Goal: Browse casually

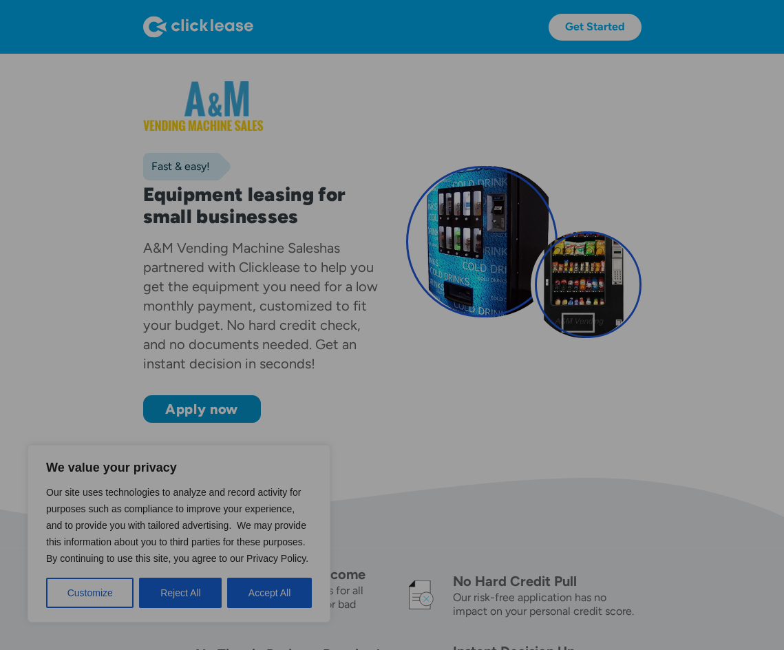
click at [584, 391] on div "Fast & easy! Equipment leasing for small businesses A&M Vending Machine Sales h…" at bounding box center [392, 252] width 498 height 342
click at [189, 598] on button "Reject All" at bounding box center [180, 593] width 83 height 30
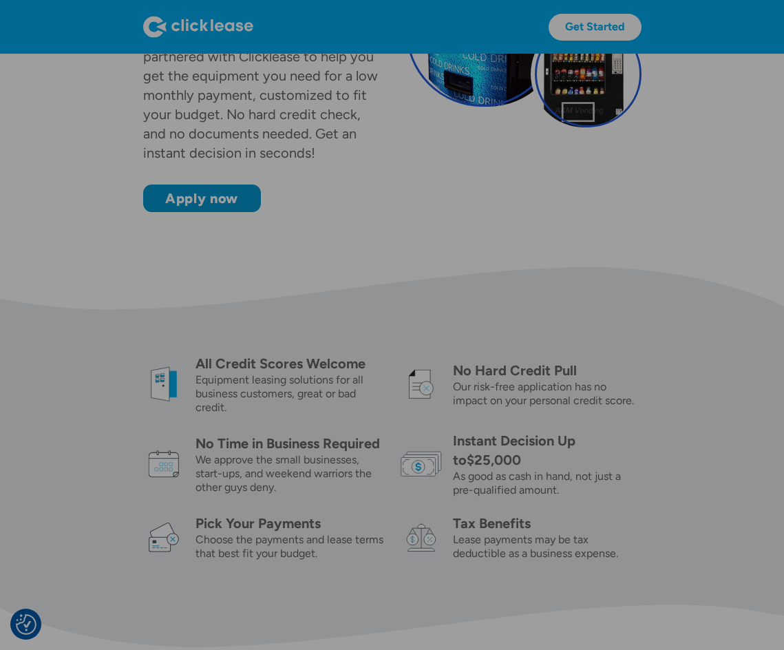
scroll to position [229, 0]
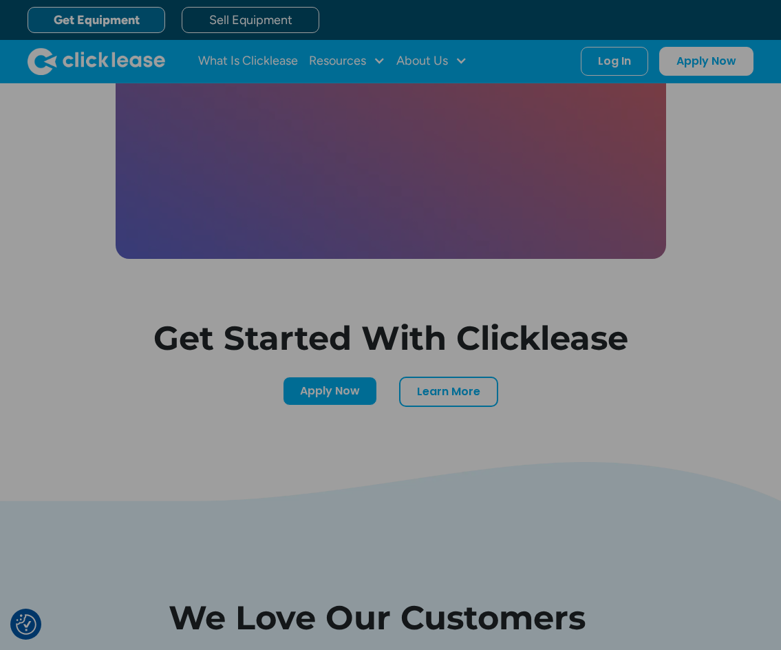
scroll to position [3223, 0]
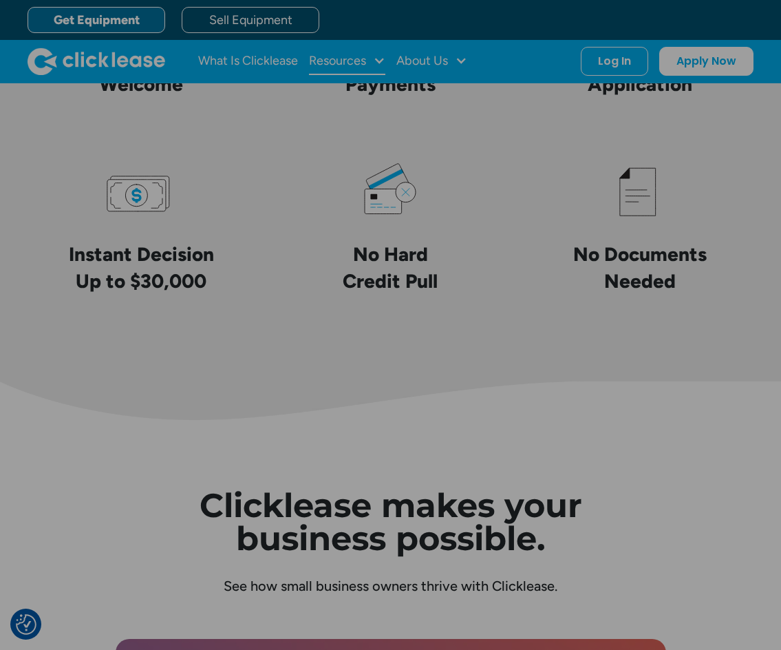
click at [370, 62] on div "Resources" at bounding box center [347, 62] width 76 height 28
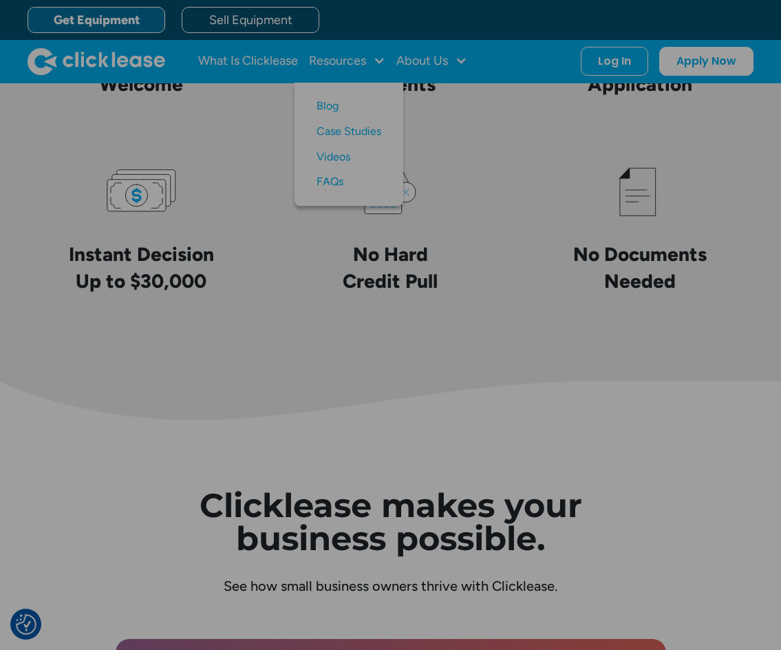
click at [375, 13] on div "Get Equipment Sell Equipment" at bounding box center [405, 20] width 754 height 40
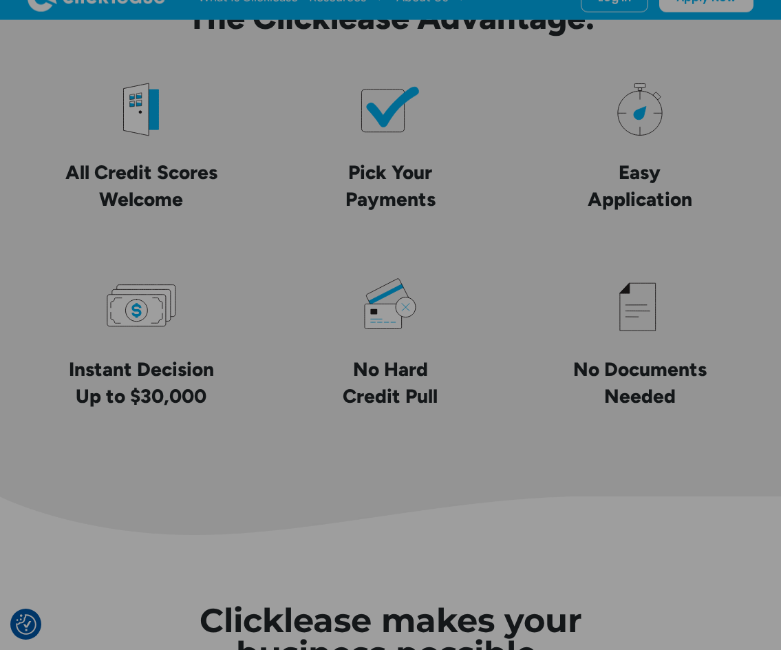
scroll to position [2994, 0]
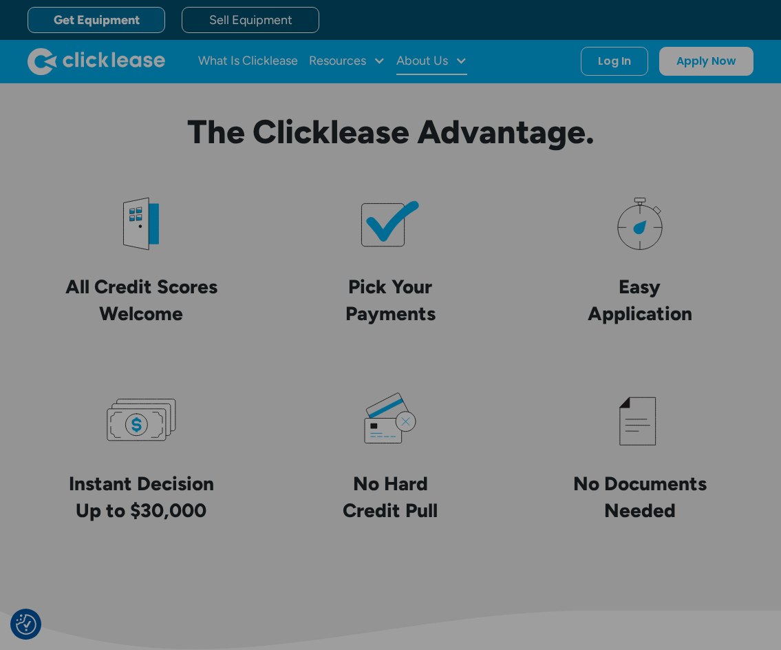
click at [436, 61] on div "About Us" at bounding box center [423, 61] width 52 height 0
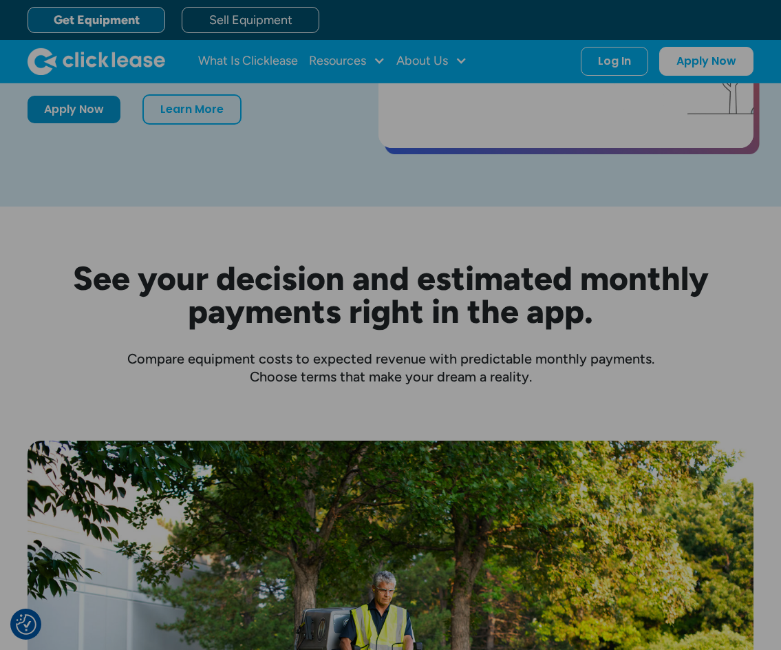
scroll to position [0, 0]
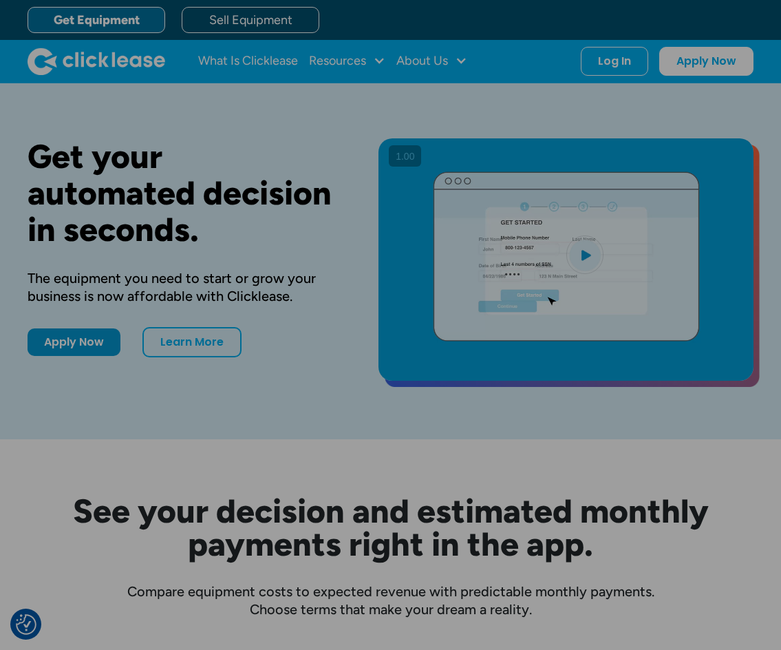
click at [378, 469] on div "See your decision and estimated monthly payments right in the app. Compare equi…" at bounding box center [391, 528] width 726 height 179
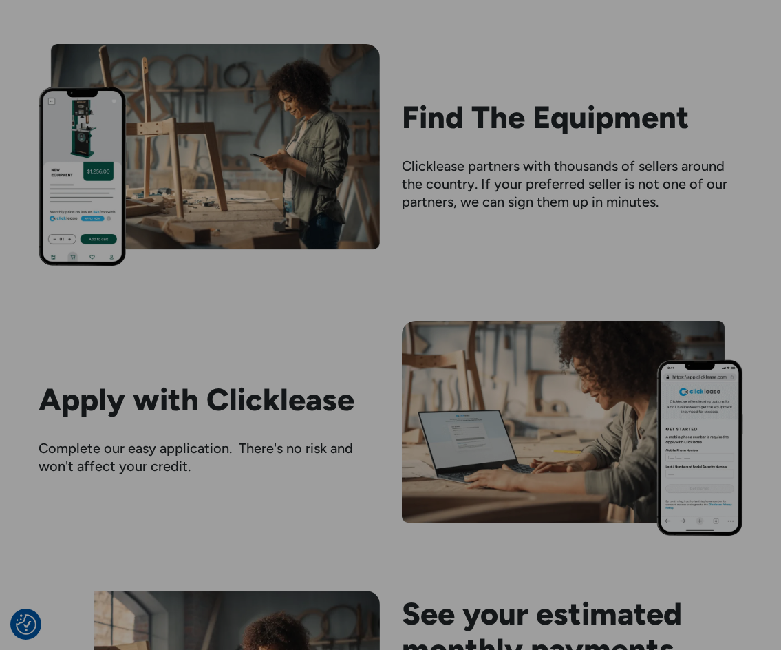
scroll to position [1492, 0]
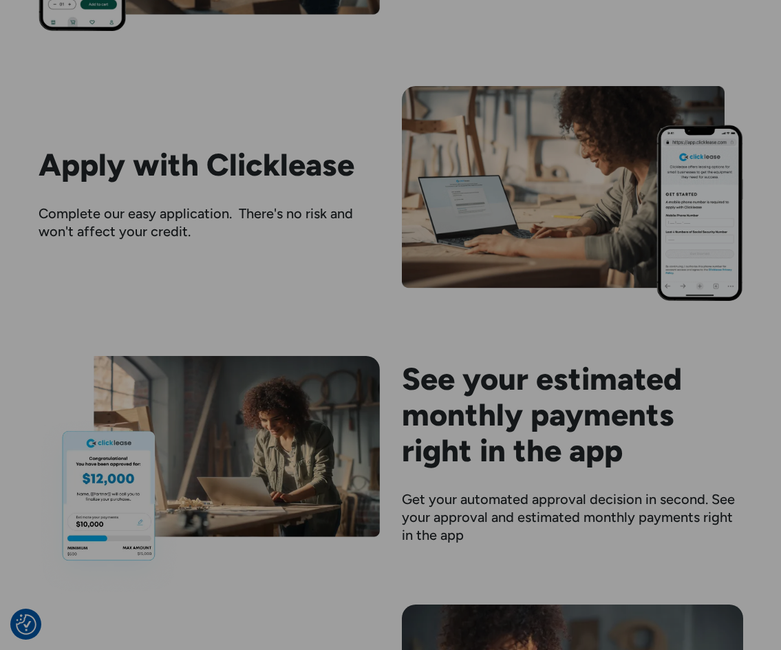
click at [304, 107] on div "Apply with Clicklease Complete our easy application. There's no risk and won't …" at bounding box center [391, 193] width 705 height 214
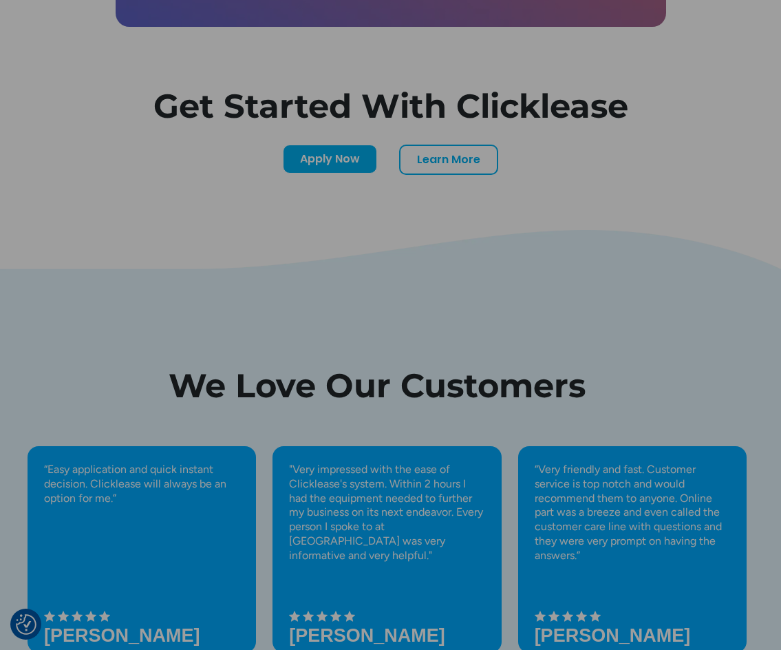
scroll to position [4600, 0]
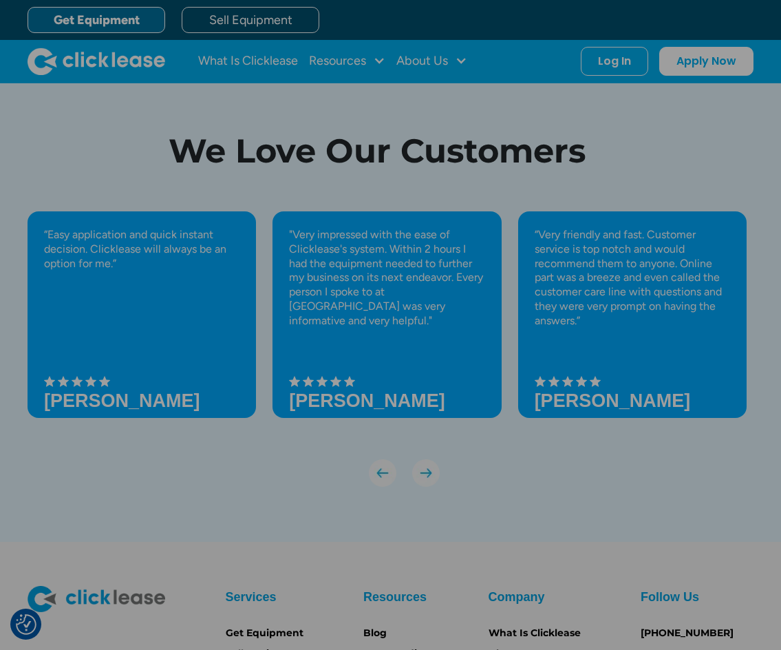
scroll to position [4371, 0]
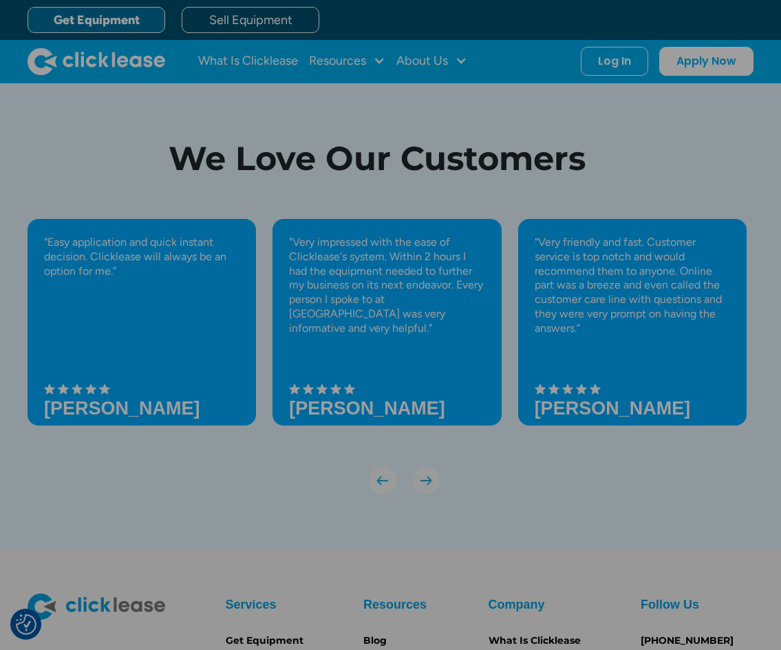
scroll to position [4256, 0]
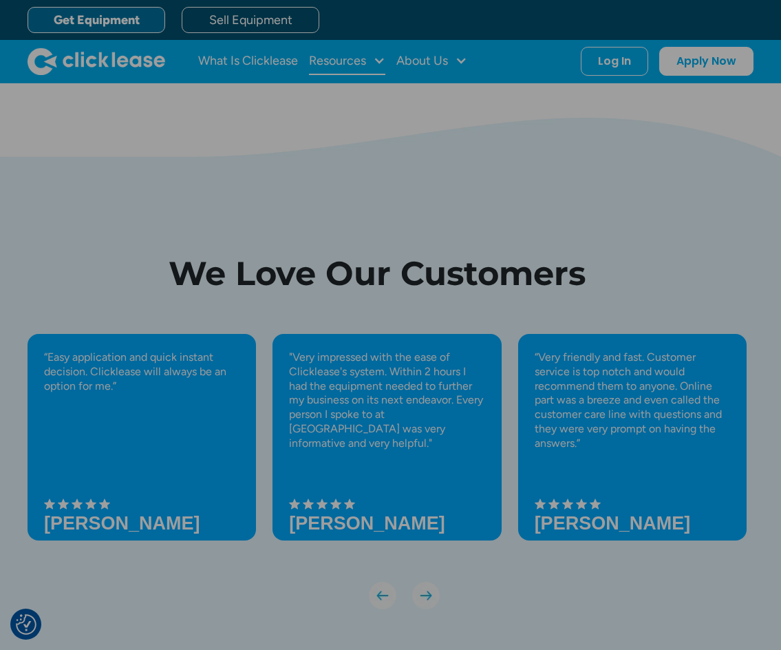
click at [378, 63] on div at bounding box center [379, 60] width 12 height 12
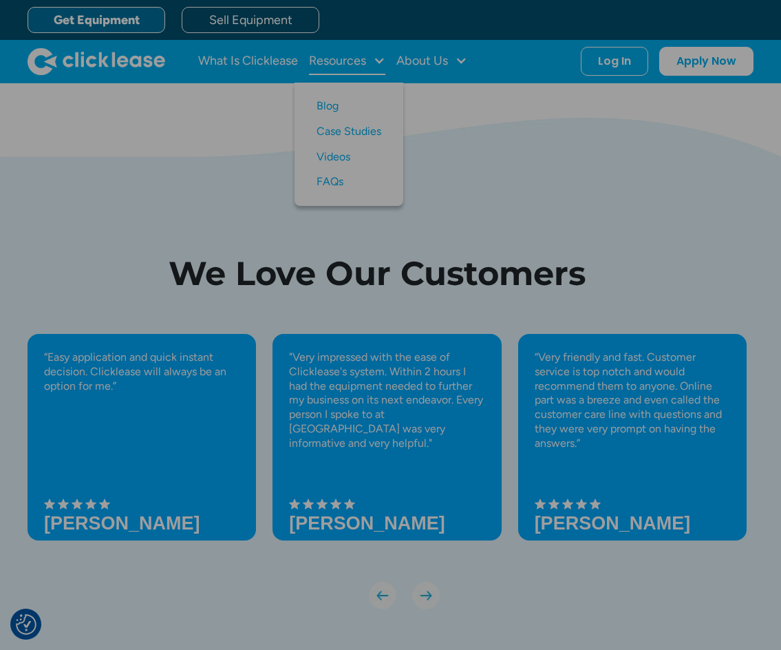
click at [337, 61] on div "Resources" at bounding box center [337, 61] width 57 height 0
